Goal: Task Accomplishment & Management: Manage account settings

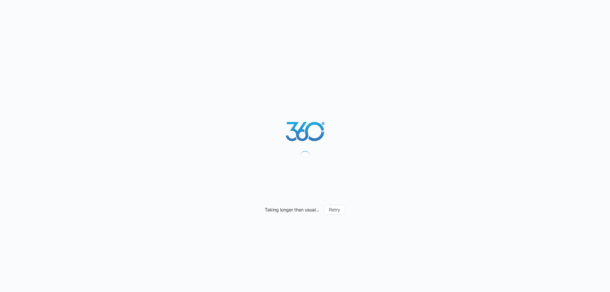
select select "by_area_code"
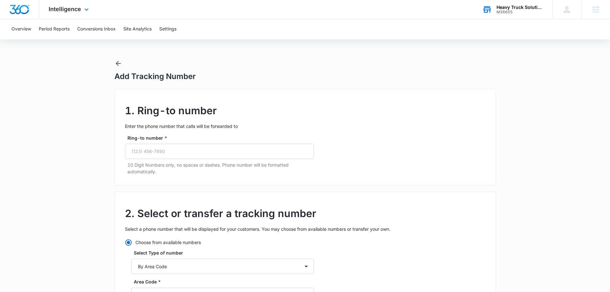
click at [508, 11] on div "M36655" at bounding box center [520, 12] width 46 height 4
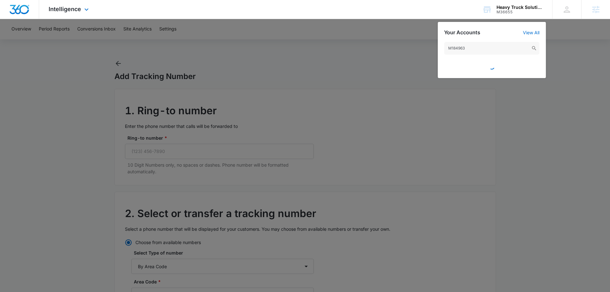
type input "M184963"
click at [7, 9] on div at bounding box center [19, 9] width 39 height 19
click at [11, 9] on img "Dashboard" at bounding box center [19, 10] width 20 height 10
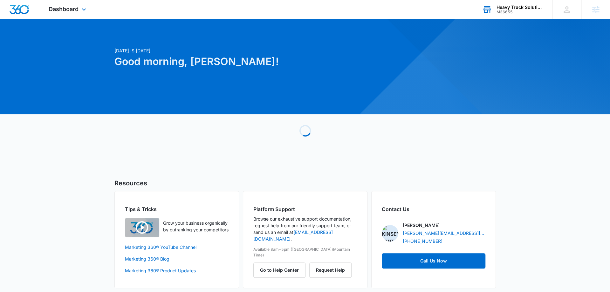
click at [512, 12] on div "M36655" at bounding box center [520, 12] width 46 height 4
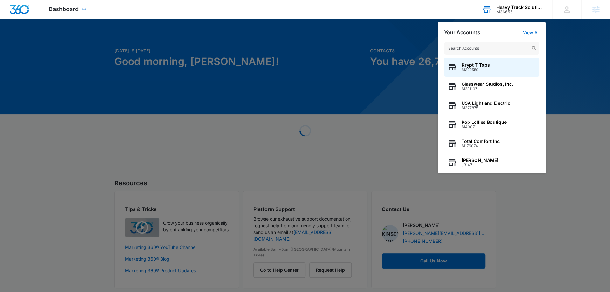
click at [480, 48] on input "text" at bounding box center [491, 48] width 95 height 13
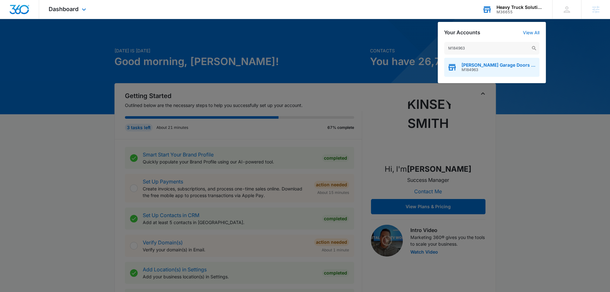
type input "M184963"
click at [477, 63] on span "Thomas Garage Doors Installation And Service LLC" at bounding box center [499, 65] width 75 height 5
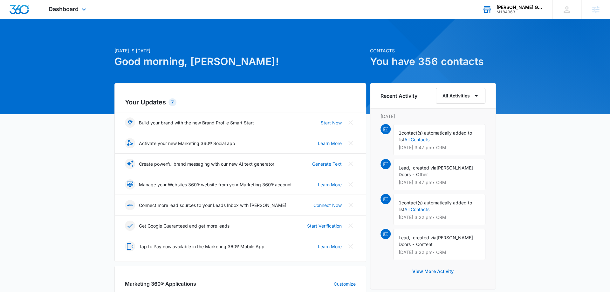
click at [74, 15] on div "Dashboard Apps Reputation Websites Forms CRM Email Social Content Ads Intellige…" at bounding box center [68, 9] width 58 height 19
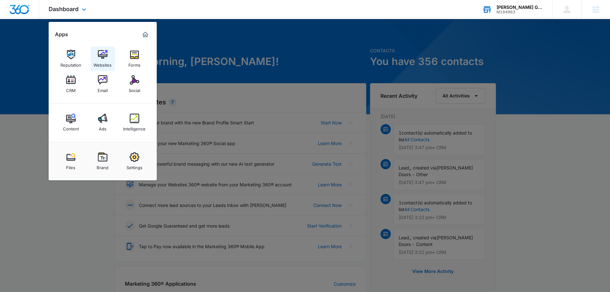
click at [107, 53] on img at bounding box center [103, 55] width 10 height 10
